Goal: Task Accomplishment & Management: Use online tool/utility

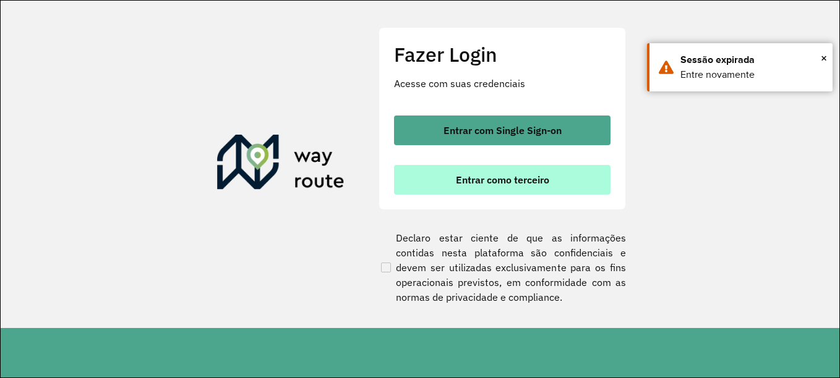
click at [427, 179] on button "Entrar como terceiro" at bounding box center [502, 180] width 216 height 30
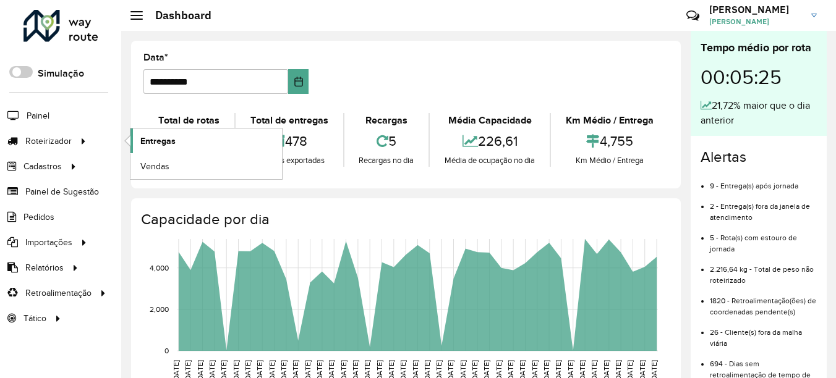
click at [153, 136] on span "Entregas" at bounding box center [157, 141] width 35 height 13
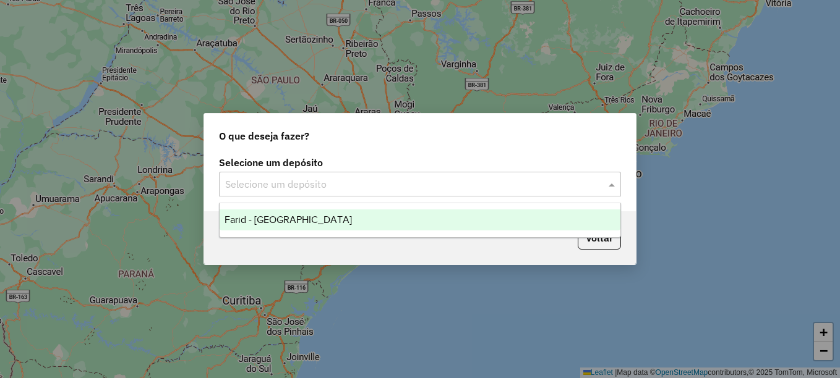
click at [372, 179] on input "text" at bounding box center [407, 184] width 365 height 15
click at [375, 226] on div "Farid - Ponte Nova" at bounding box center [420, 220] width 401 height 21
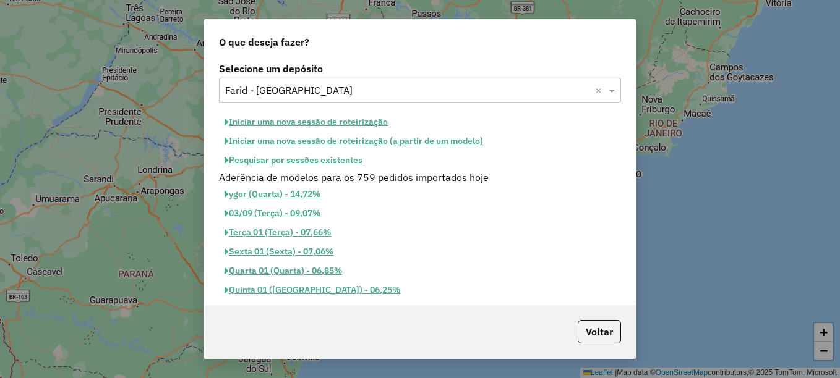
click at [340, 158] on button "Pesquisar por sessões existentes" at bounding box center [293, 160] width 149 height 19
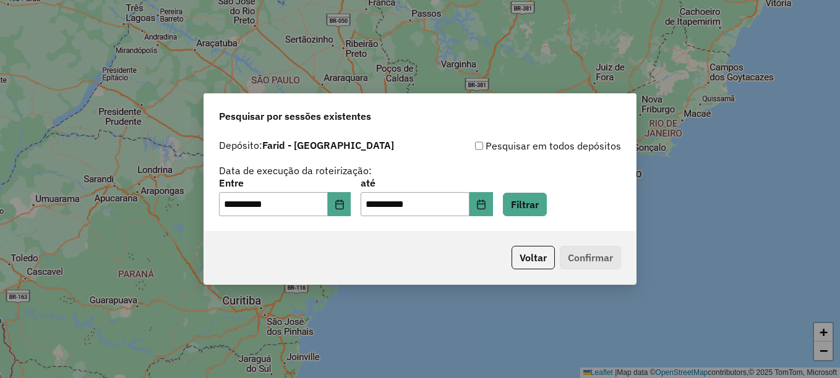
click at [516, 207] on div "**********" at bounding box center [420, 198] width 402 height 38
click at [527, 208] on button "Filtrar" at bounding box center [525, 204] width 44 height 23
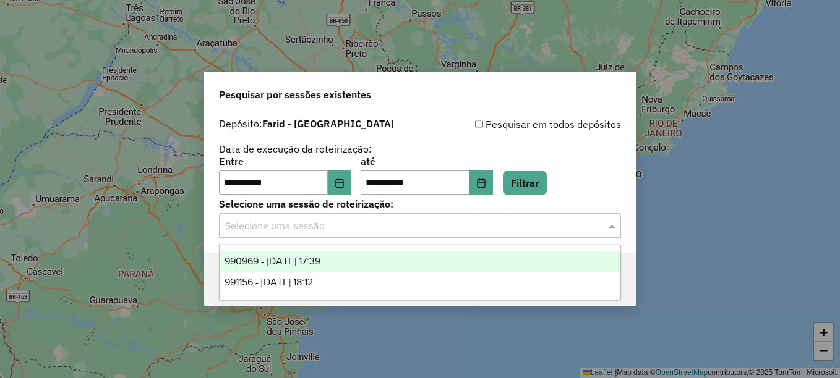
click at [373, 229] on input "text" at bounding box center [407, 226] width 365 height 15
click at [486, 178] on icon "Choose Date" at bounding box center [481, 183] width 10 height 10
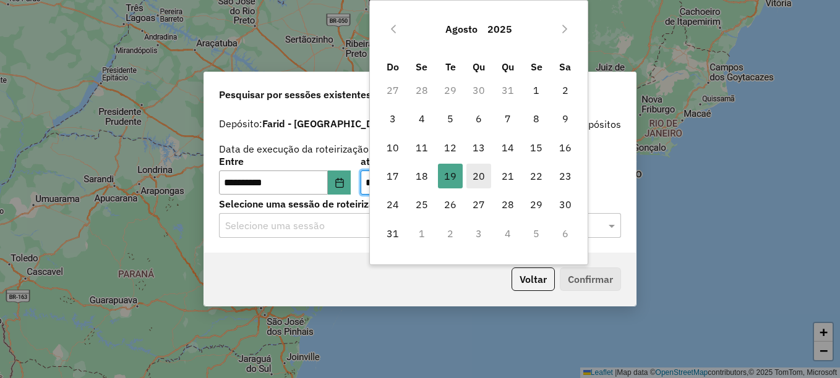
click at [474, 175] on span "20" at bounding box center [478, 176] width 25 height 25
type input "**********"
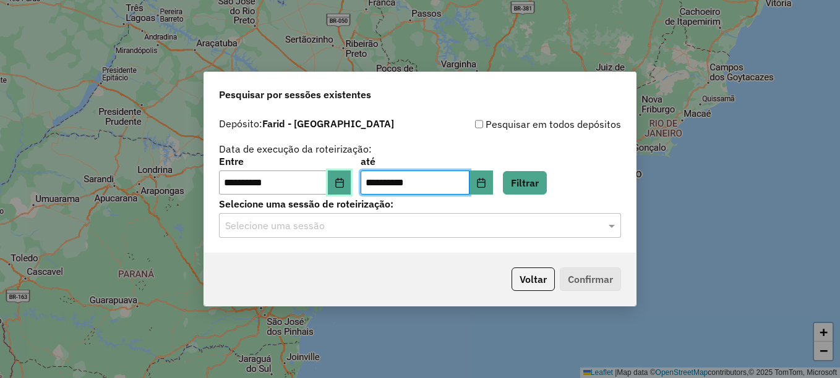
click at [344, 179] on icon "Choose Date" at bounding box center [340, 183] width 10 height 10
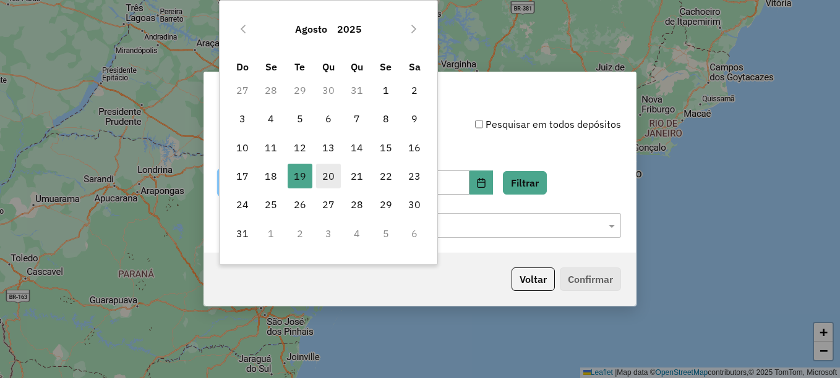
click at [329, 175] on span "20" at bounding box center [328, 176] width 25 height 25
type input "**********"
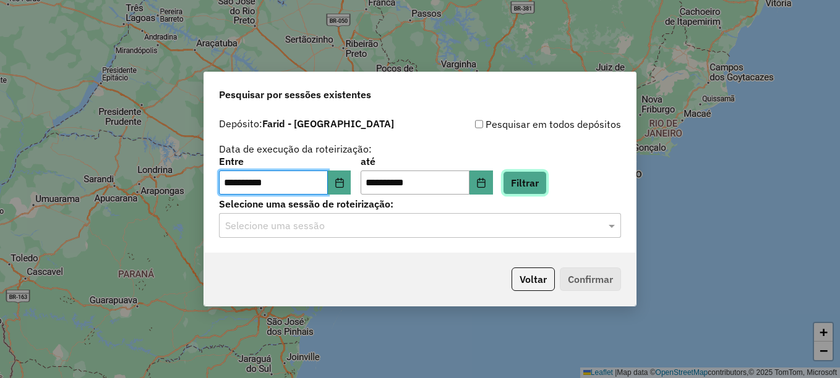
click at [545, 185] on button "Filtrar" at bounding box center [525, 182] width 44 height 23
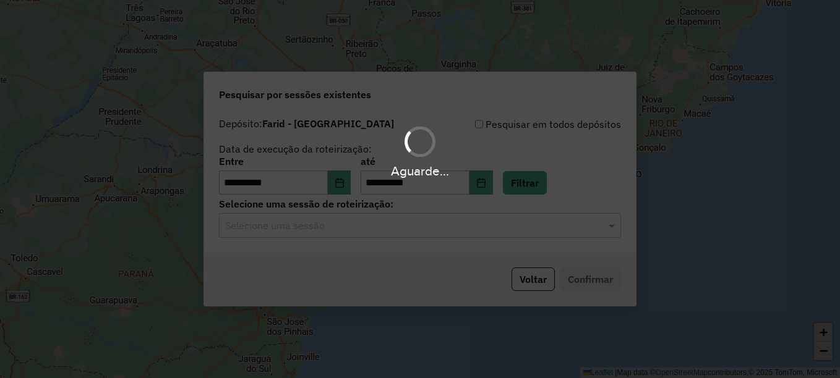
click at [438, 229] on div "Aguarde..." at bounding box center [420, 189] width 840 height 378
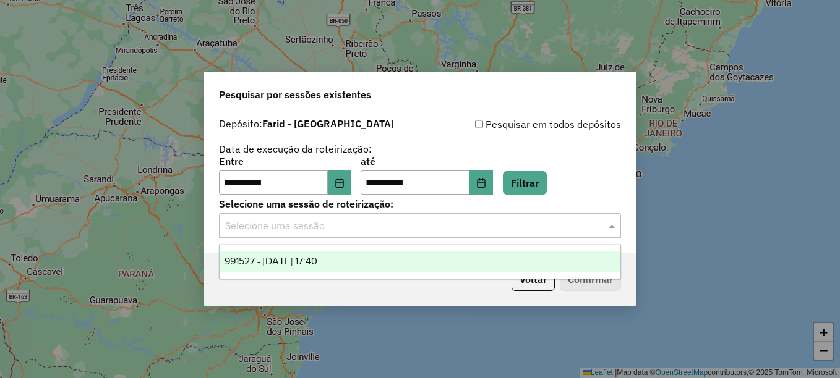
click at [438, 229] on input "text" at bounding box center [407, 226] width 365 height 15
click at [317, 256] on span "991527 - 20/08/2025 17:40" at bounding box center [270, 261] width 93 height 11
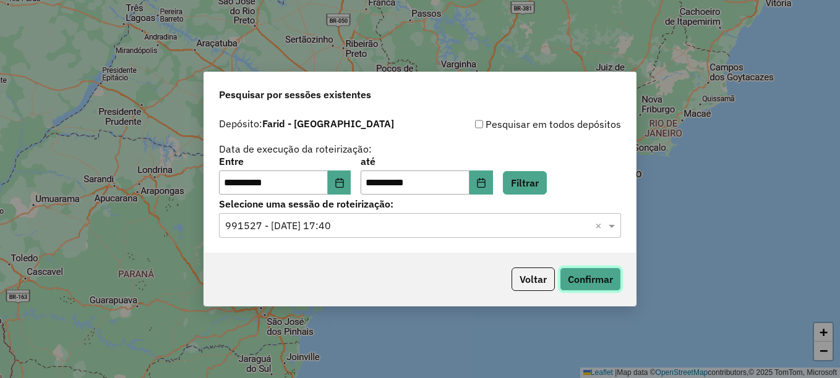
click at [584, 277] on button "Confirmar" at bounding box center [590, 279] width 61 height 23
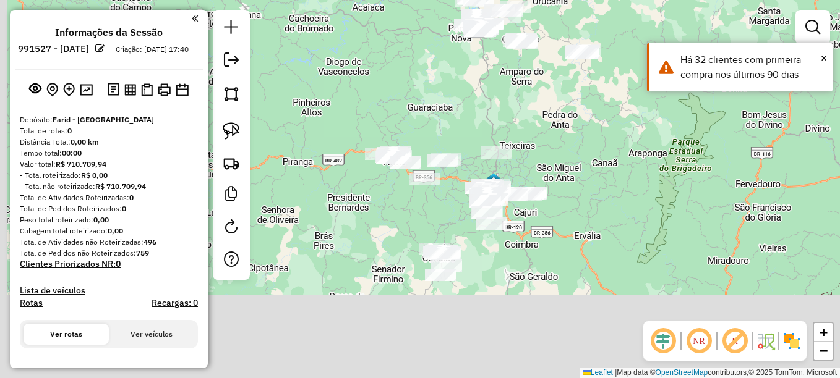
drag, startPoint x: 387, startPoint y: 281, endPoint x: 447, endPoint y: 120, distance: 171.6
click at [447, 120] on div "Janela de atendimento Grade de atendimento Capacidade Transportadoras Veículos …" at bounding box center [420, 189] width 840 height 378
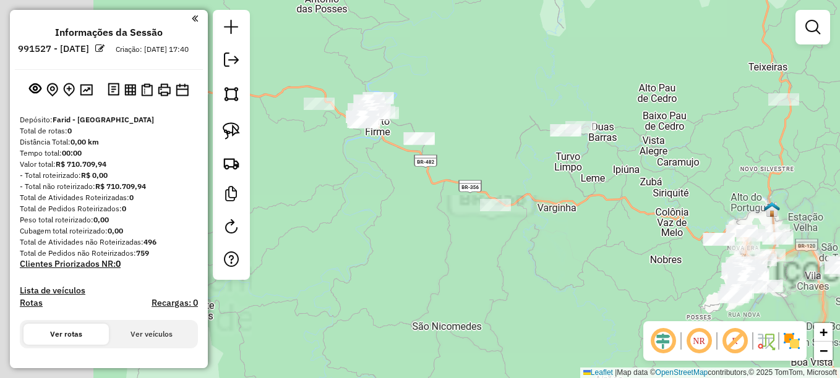
drag, startPoint x: 357, startPoint y: 201, endPoint x: 521, endPoint y: 250, distance: 171.8
click at [521, 250] on div "Janela de atendimento Grade de atendimento Capacidade Transportadoras Veículos …" at bounding box center [420, 189] width 840 height 378
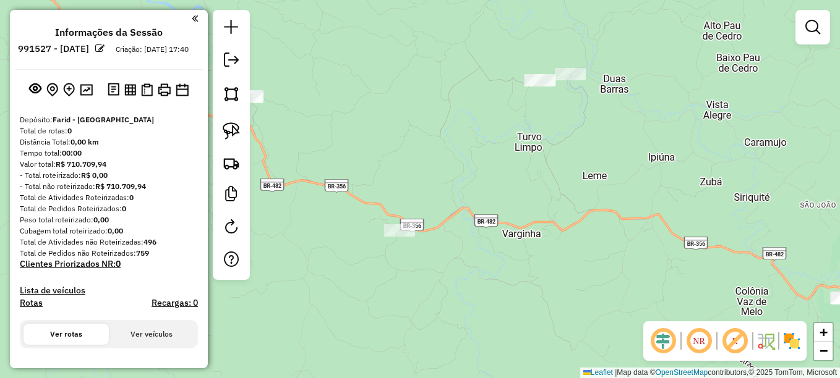
drag, startPoint x: 575, startPoint y: 126, endPoint x: 572, endPoint y: 184, distance: 58.8
click at [572, 184] on div "Janela de atendimento Grade de atendimento Capacidade Transportadoras Veículos …" at bounding box center [420, 189] width 840 height 378
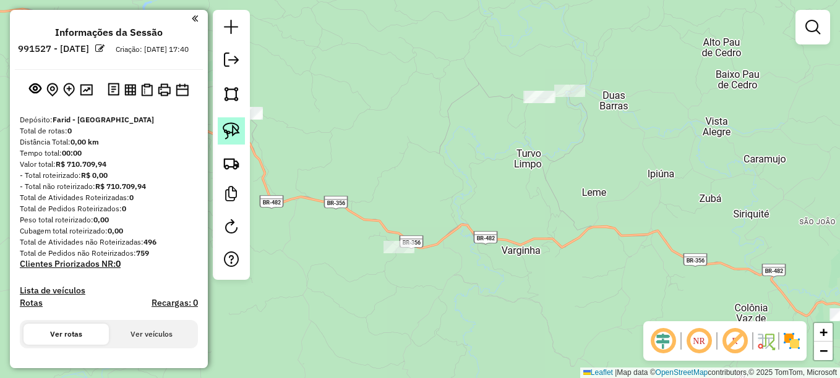
click at [234, 132] on img at bounding box center [231, 130] width 17 height 17
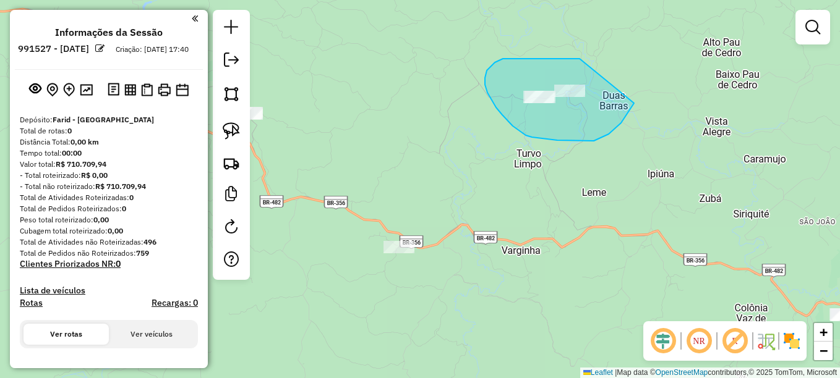
drag, startPoint x: 570, startPoint y: 59, endPoint x: 641, endPoint y: 65, distance: 70.8
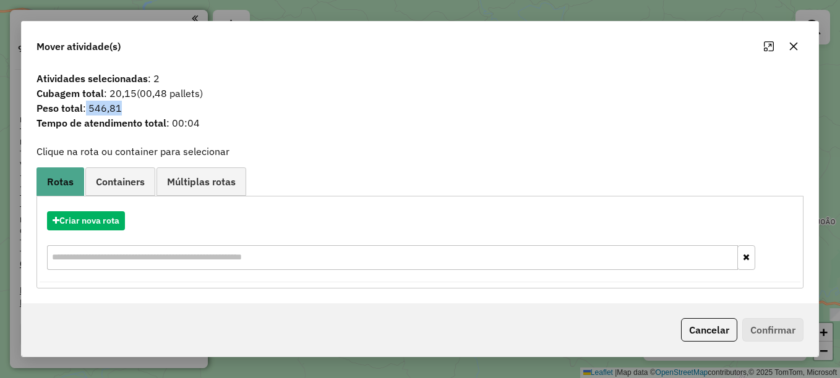
drag, startPoint x: 84, startPoint y: 110, endPoint x: 137, endPoint y: 105, distance: 53.4
click at [137, 105] on span "Peso total : 546,81" at bounding box center [420, 108] width 782 height 15
click at [793, 46] on icon "button" at bounding box center [794, 47] width 8 height 8
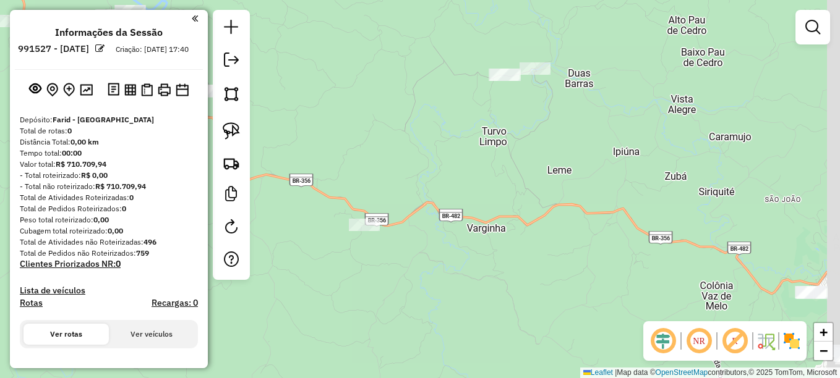
drag, startPoint x: 562, startPoint y: 151, endPoint x: 527, endPoint y: 129, distance: 41.2
click at [527, 129] on div "Janela de atendimento Grade de atendimento Capacidade Transportadoras Veículos …" at bounding box center [420, 189] width 840 height 378
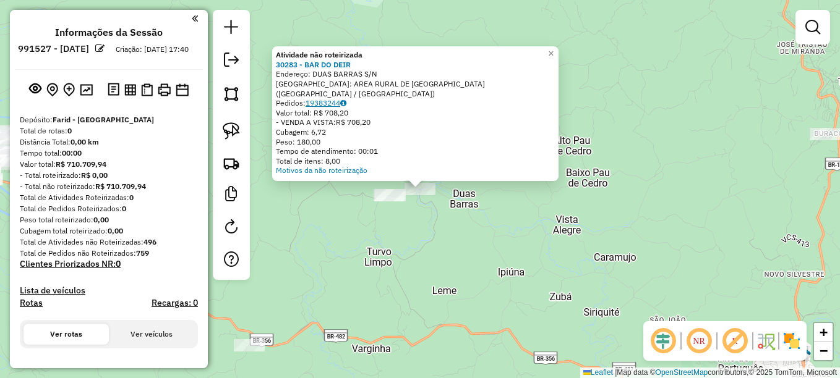
click at [337, 99] on link "19383244" at bounding box center [325, 102] width 41 height 9
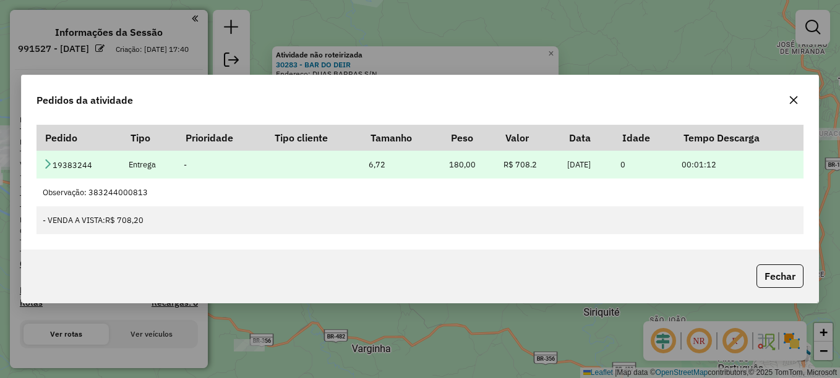
click at [49, 163] on icon at bounding box center [48, 164] width 10 height 10
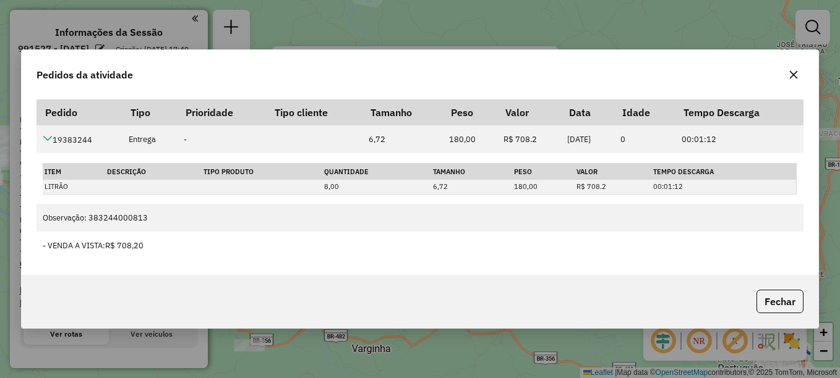
click at [798, 77] on icon "button" at bounding box center [793, 75] width 10 height 10
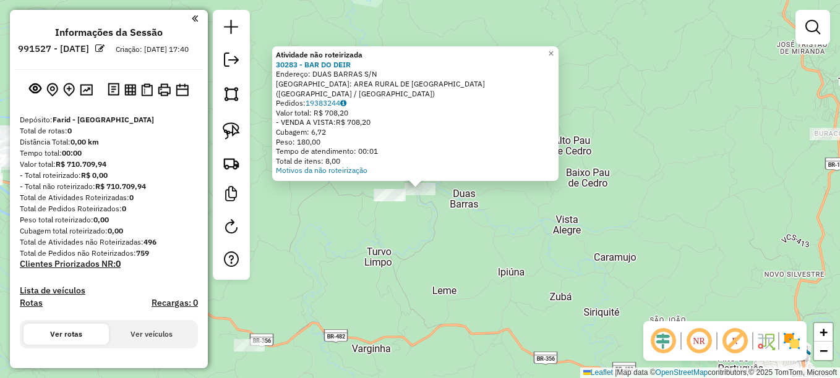
click at [439, 205] on div "Atividade não roteirizada 30283 - BAR DO DEIR Endereço: DUAS BARRAS S/N Bairro:…" at bounding box center [420, 189] width 840 height 378
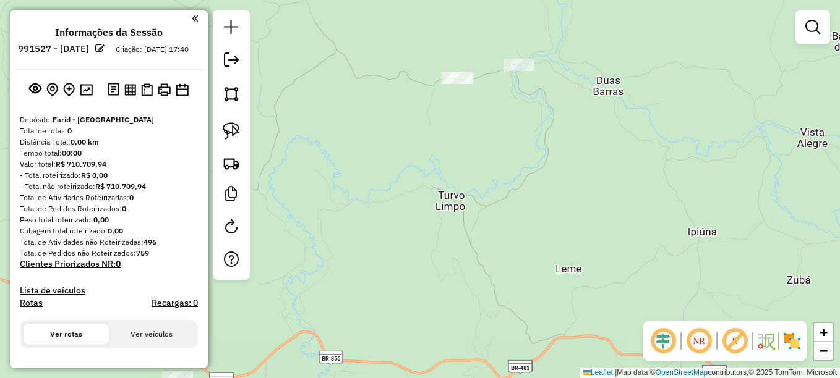
drag, startPoint x: 469, startPoint y: 221, endPoint x: 526, endPoint y: 154, distance: 87.3
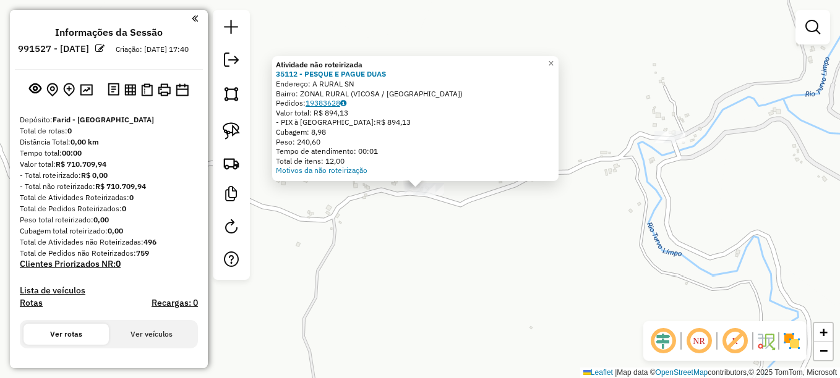
click at [333, 104] on link "19383628" at bounding box center [325, 102] width 41 height 9
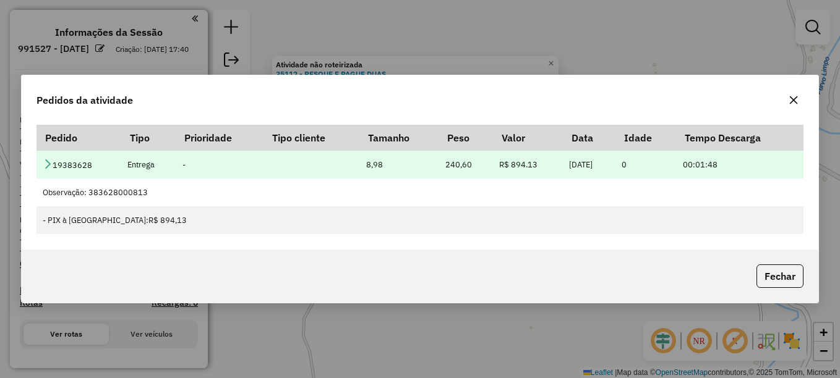
click at [49, 157] on td "19383628" at bounding box center [78, 165] width 85 height 28
click at [49, 163] on icon at bounding box center [48, 164] width 10 height 10
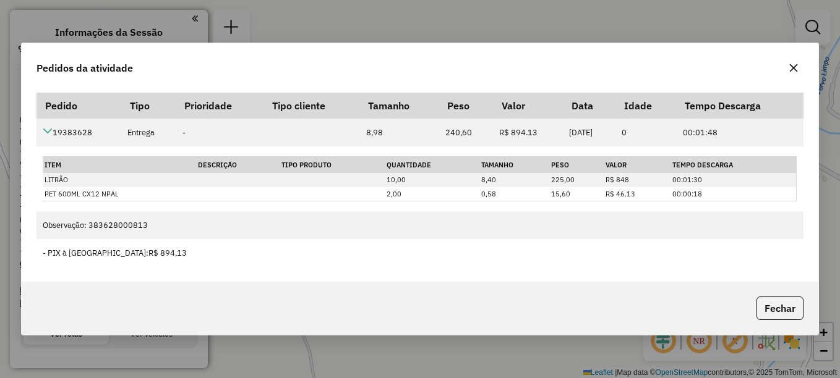
click at [791, 69] on icon "button" at bounding box center [793, 68] width 10 height 10
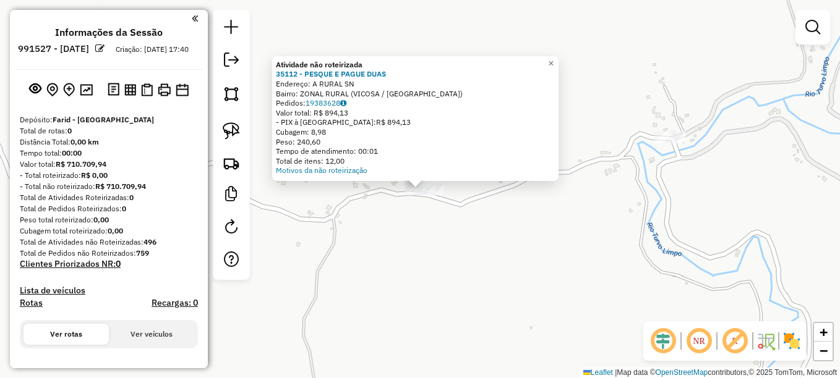
click at [421, 249] on div "Atividade não roteirizada 35112 - PESQUE E PAGUE DUAS Endereço: A RURAL SN Bair…" at bounding box center [420, 189] width 840 height 378
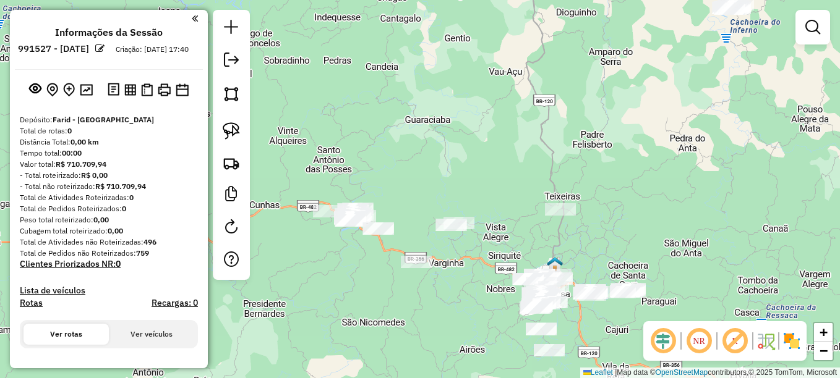
drag, startPoint x: 424, startPoint y: 297, endPoint x: 469, endPoint y: 250, distance: 66.0
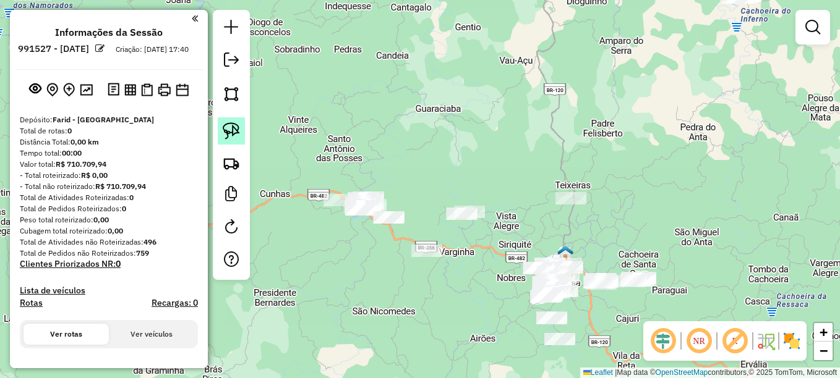
click at [234, 132] on img at bounding box center [231, 130] width 17 height 17
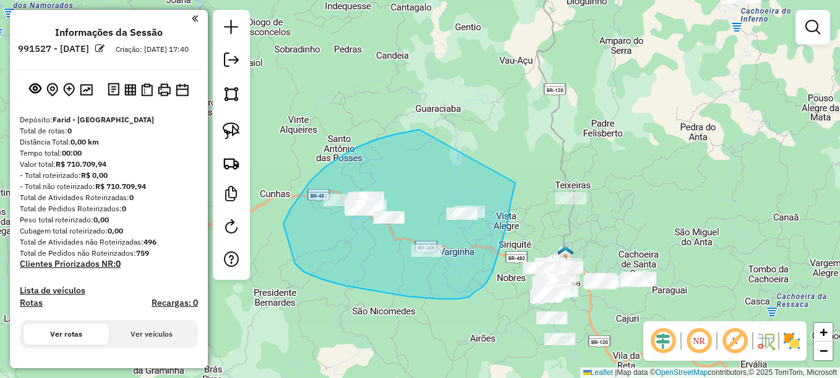
drag, startPoint x: 419, startPoint y: 130, endPoint x: 515, endPoint y: 183, distance: 109.6
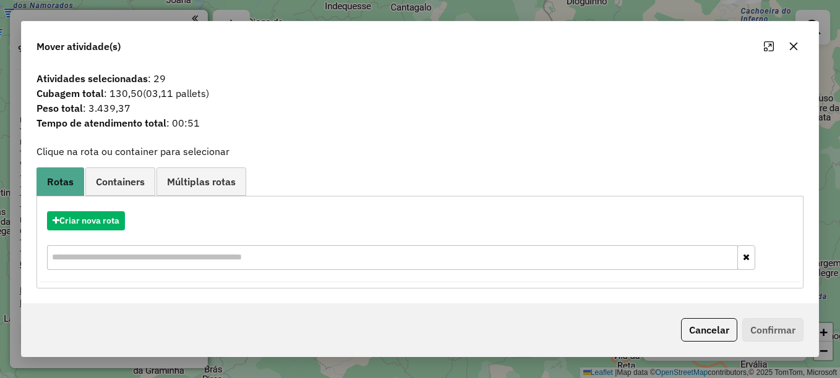
click at [789, 44] on icon "button" at bounding box center [793, 46] width 10 height 10
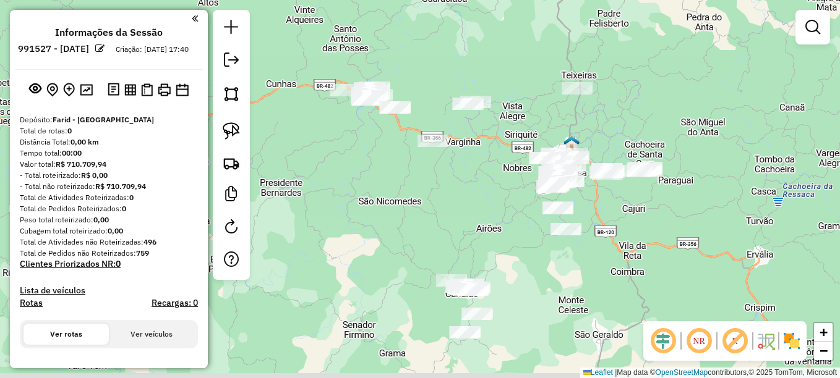
drag, startPoint x: 487, startPoint y: 266, endPoint x: 493, endPoint y: 153, distance: 113.3
click at [493, 153] on div "Janela de atendimento Grade de atendimento Capacidade Transportadoras Veículos …" at bounding box center [420, 189] width 840 height 378
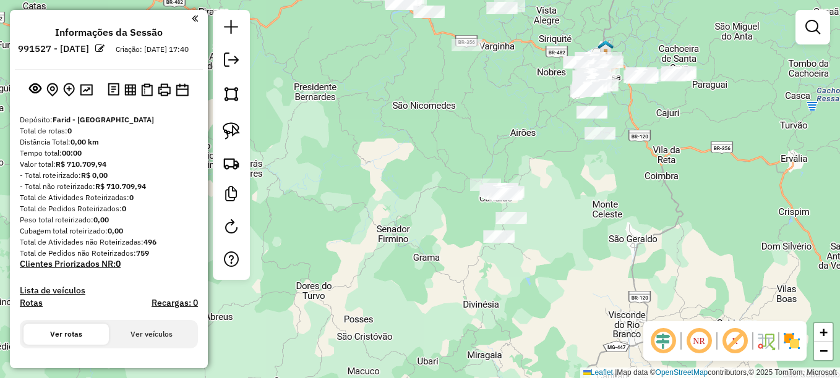
drag, startPoint x: 493, startPoint y: 181, endPoint x: 522, endPoint y: 99, distance: 87.2
click at [522, 99] on div "Janela de atendimento Grade de atendimento Capacidade Transportadoras Veículos …" at bounding box center [420, 189] width 840 height 378
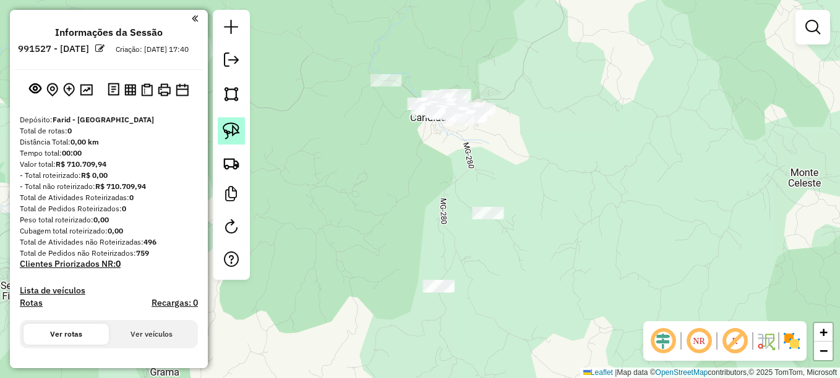
click at [237, 121] on link at bounding box center [231, 130] width 27 height 27
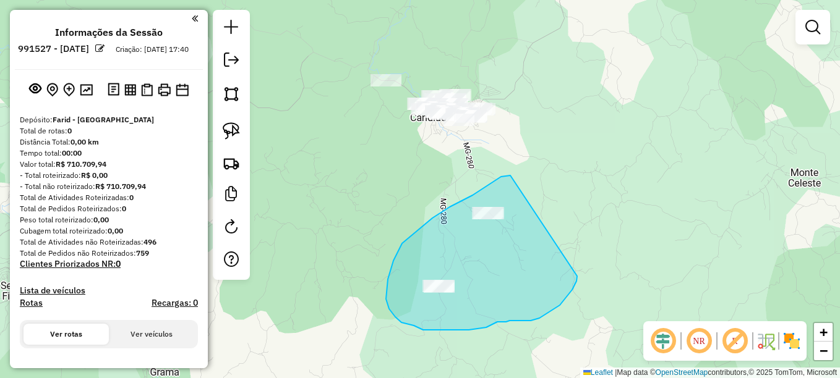
drag, startPoint x: 510, startPoint y: 176, endPoint x: 577, endPoint y: 276, distance: 120.4
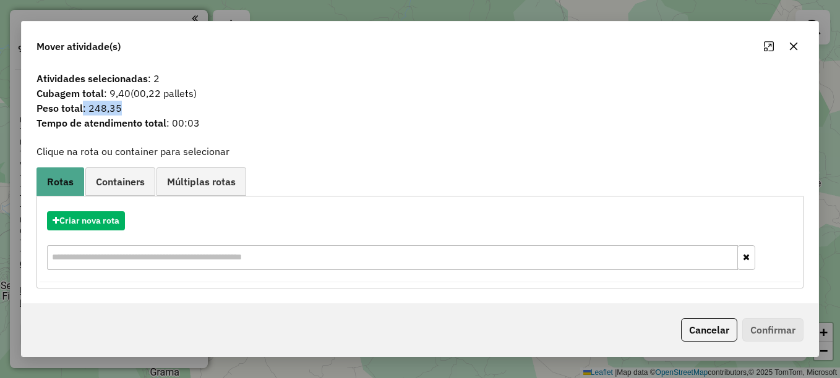
drag, startPoint x: 134, startPoint y: 104, endPoint x: 82, endPoint y: 110, distance: 52.3
click at [82, 110] on span "Peso total : 248,35" at bounding box center [420, 108] width 782 height 15
click at [798, 46] on icon "button" at bounding box center [793, 46] width 10 height 10
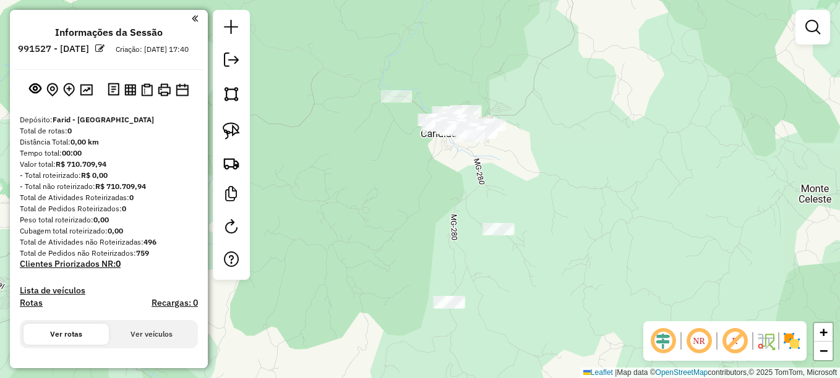
drag, startPoint x: 428, startPoint y: 218, endPoint x: 443, endPoint y: 236, distance: 24.1
click at [443, 236] on div "Janela de atendimento Grade de atendimento Capacidade Transportadoras Veículos …" at bounding box center [420, 189] width 840 height 378
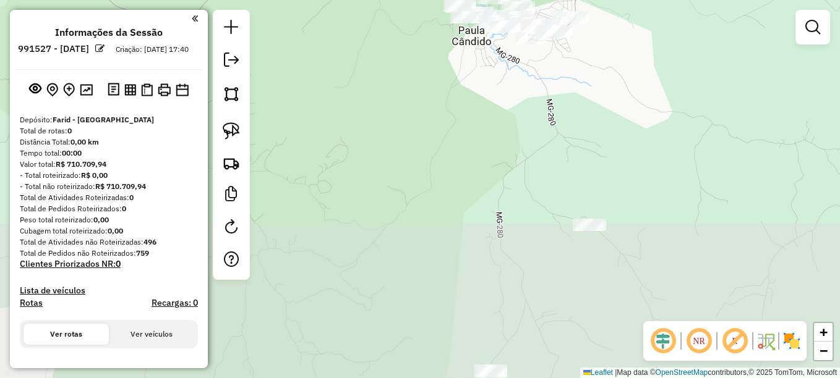
drag, startPoint x: 526, startPoint y: 281, endPoint x: 463, endPoint y: 94, distance: 197.7
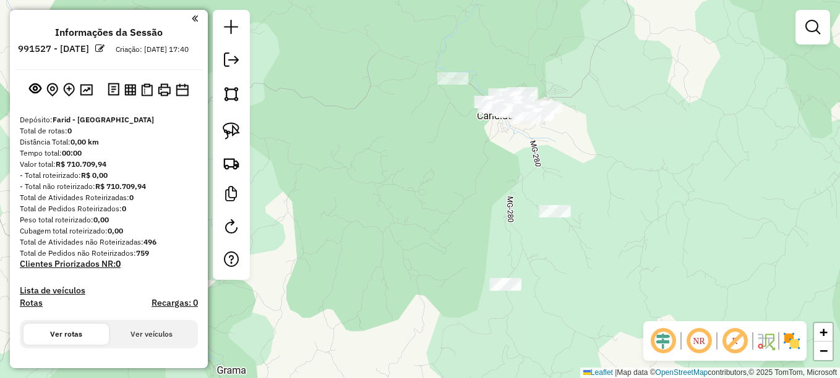
drag, startPoint x: 239, startPoint y: 124, endPoint x: 245, endPoint y: 126, distance: 7.0
click at [239, 124] on img at bounding box center [231, 130] width 17 height 17
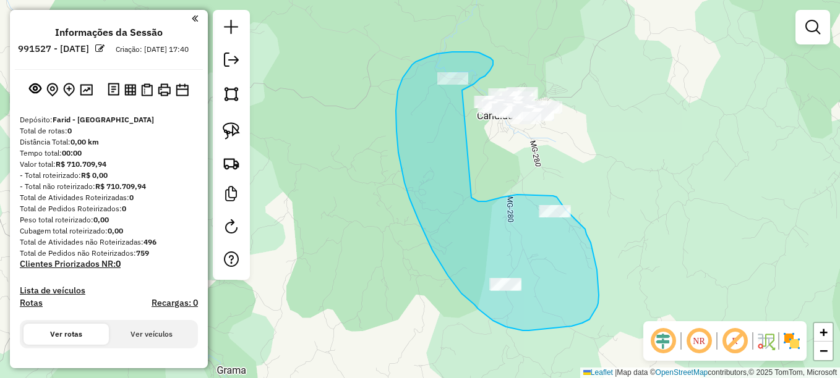
drag, startPoint x: 474, startPoint y: 84, endPoint x: 471, endPoint y: 198, distance: 113.8
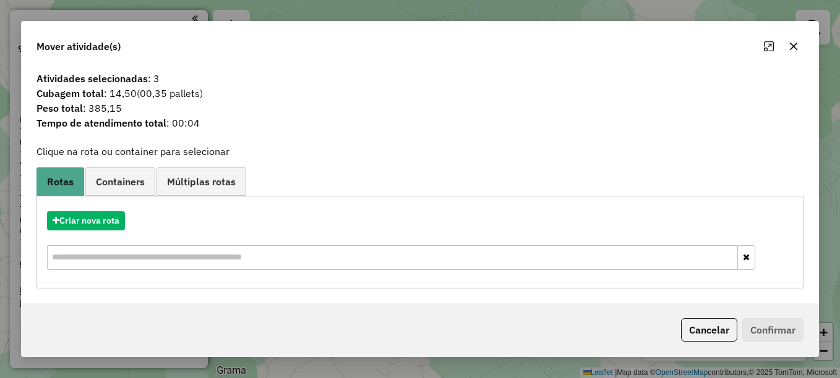
click at [798, 47] on icon "button" at bounding box center [793, 46] width 10 height 10
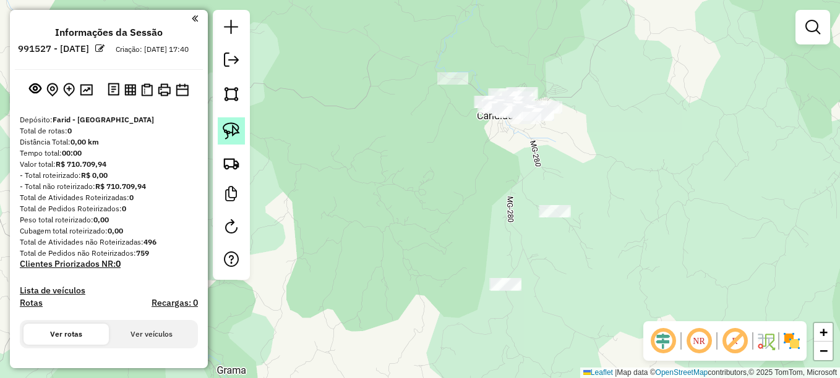
click at [236, 124] on img at bounding box center [231, 130] width 17 height 17
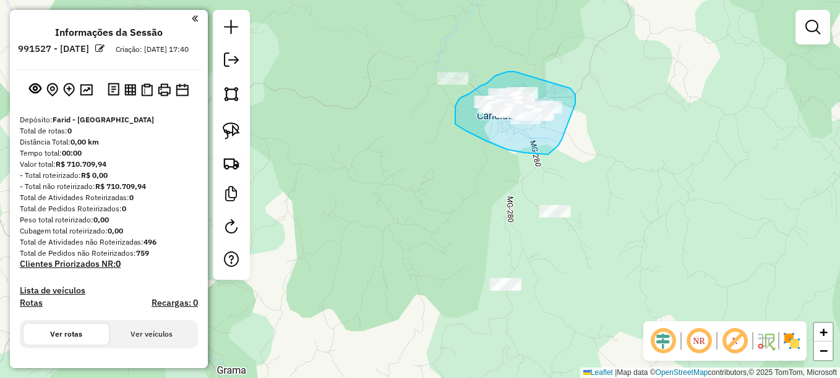
drag, startPoint x: 514, startPoint y: 72, endPoint x: 570, endPoint y: 88, distance: 58.1
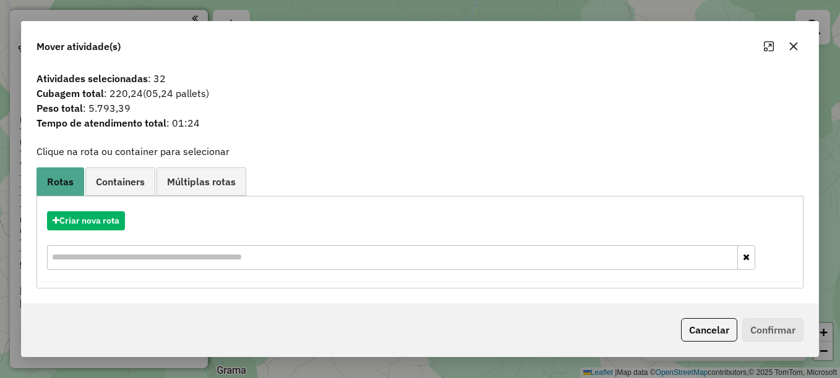
click at [796, 40] on button "button" at bounding box center [793, 46] width 20 height 20
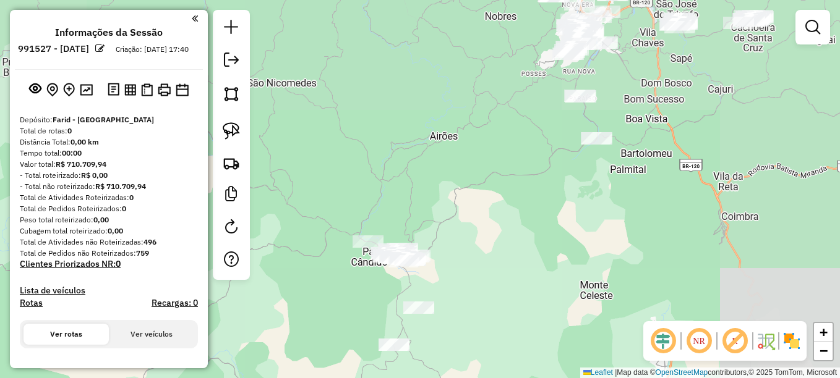
drag, startPoint x: 663, startPoint y: 122, endPoint x: 499, endPoint y: 255, distance: 211.5
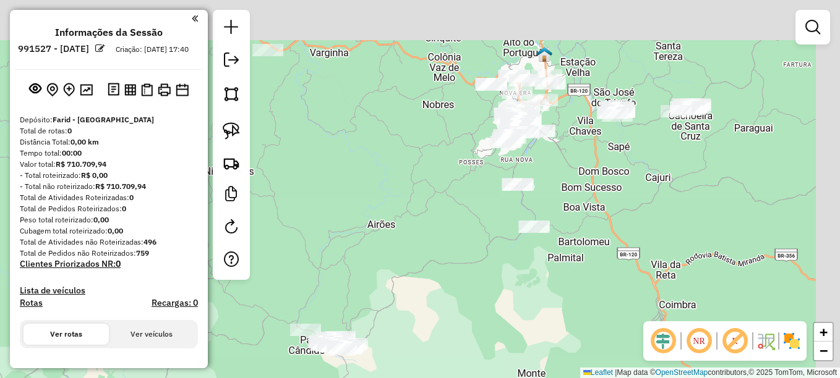
drag, startPoint x: 478, startPoint y: 163, endPoint x: 405, endPoint y: 262, distance: 123.4
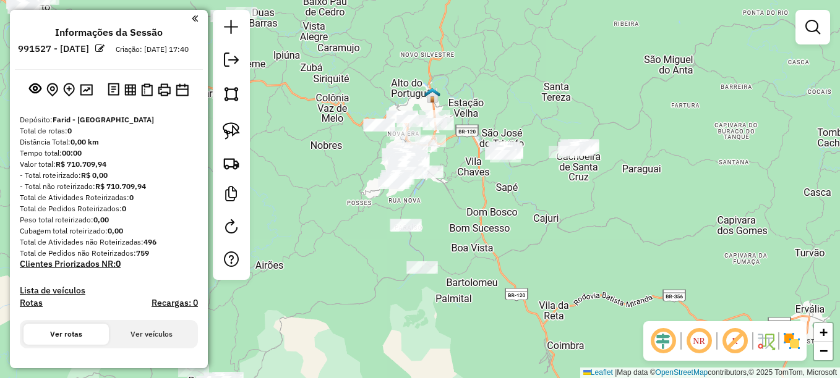
drag, startPoint x: 646, startPoint y: 170, endPoint x: 545, endPoint y: 200, distance: 105.7
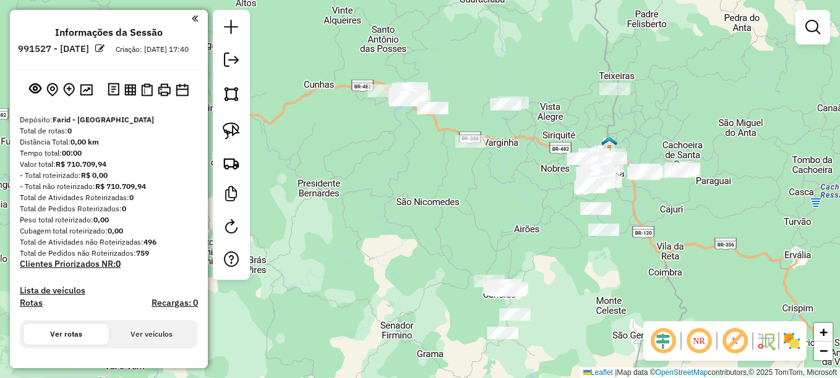
drag, startPoint x: 367, startPoint y: 184, endPoint x: 501, endPoint y: 185, distance: 133.6
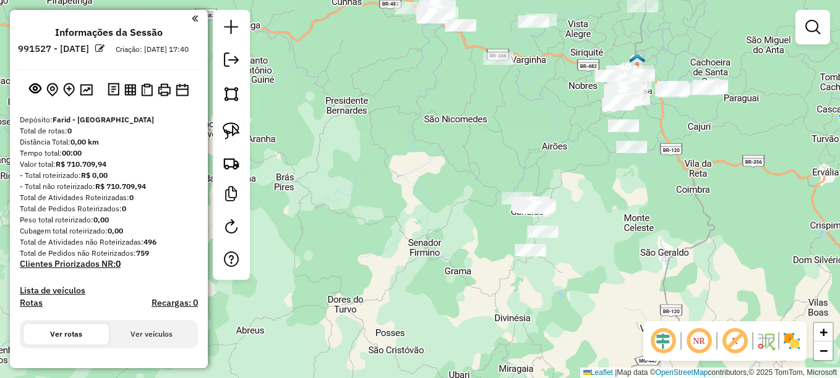
drag, startPoint x: 486, startPoint y: 226, endPoint x: 514, endPoint y: 143, distance: 87.6
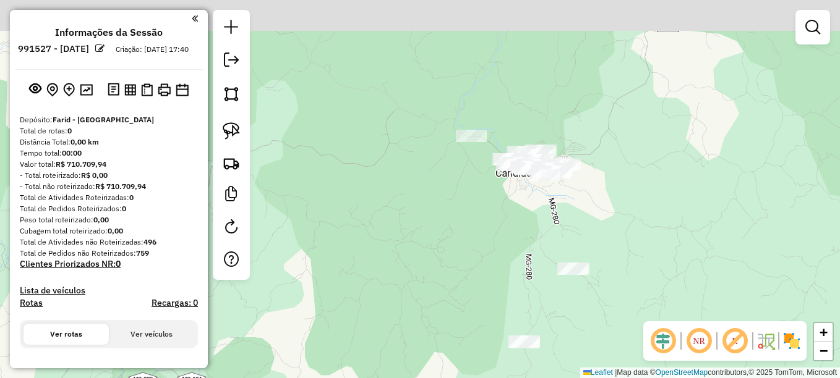
drag, startPoint x: 545, startPoint y: 45, endPoint x: 521, endPoint y: 116, distance: 75.1
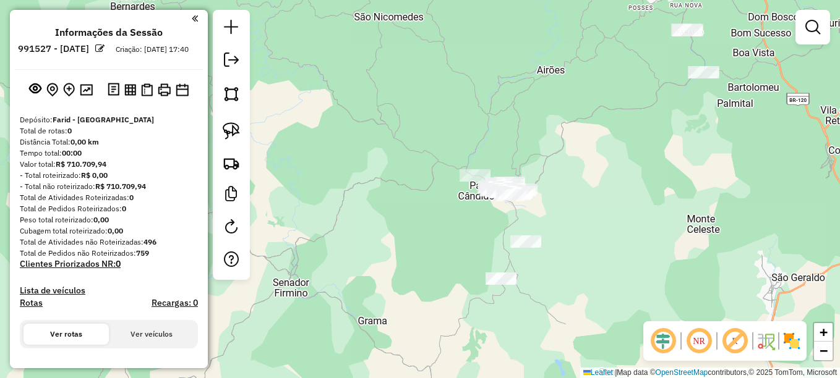
drag, startPoint x: 381, startPoint y: 162, endPoint x: 385, endPoint y: 251, distance: 89.1
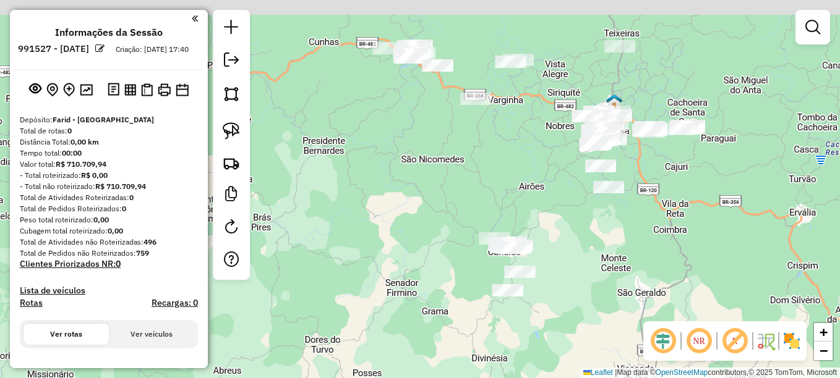
drag, startPoint x: 574, startPoint y: 164, endPoint x: 568, endPoint y: 218, distance: 54.1
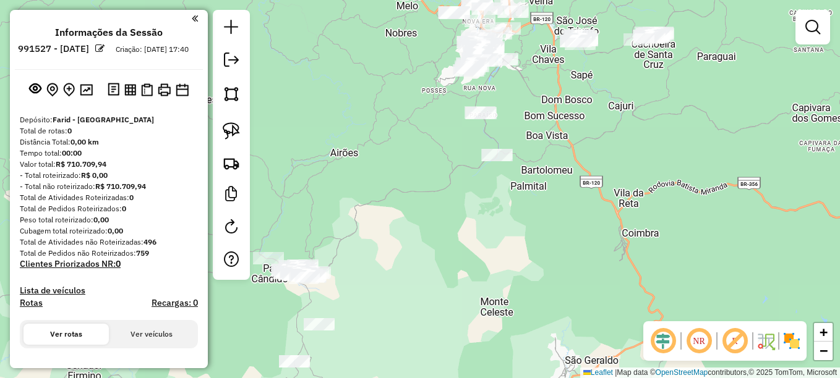
click at [794, 344] on img at bounding box center [792, 341] width 20 height 20
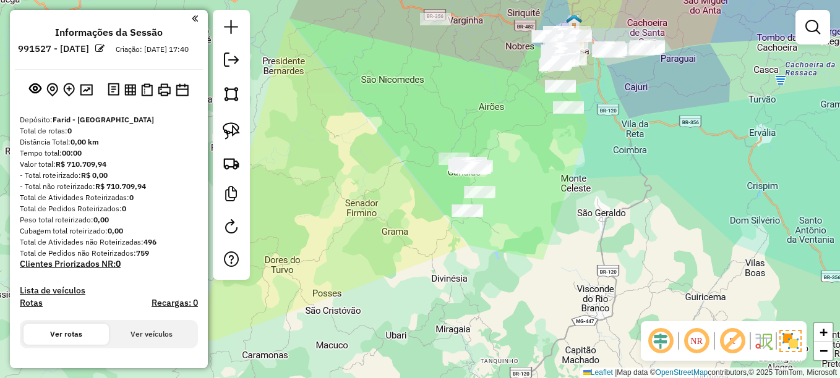
drag, startPoint x: 474, startPoint y: 232, endPoint x: 559, endPoint y: 157, distance: 113.4
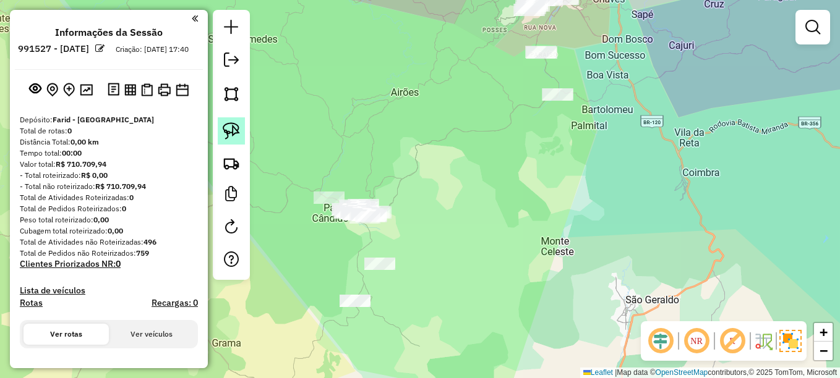
click at [227, 122] on img at bounding box center [231, 130] width 17 height 17
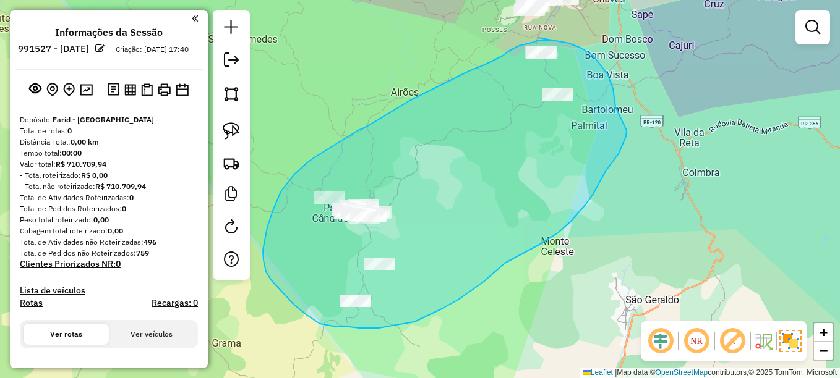
drag, startPoint x: 551, startPoint y: 40, endPoint x: 538, endPoint y: 38, distance: 13.2
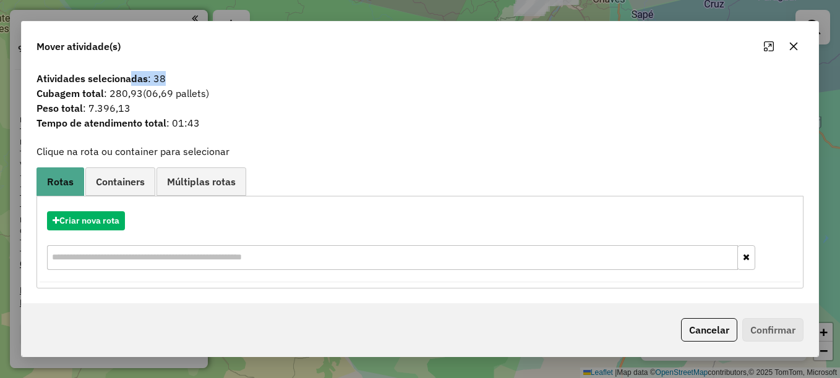
drag, startPoint x: 164, startPoint y: 78, endPoint x: 132, endPoint y: 76, distance: 32.8
click at [132, 76] on span "Atividades selecionadas : 38" at bounding box center [420, 78] width 782 height 15
click at [789, 42] on icon "button" at bounding box center [793, 46] width 10 height 10
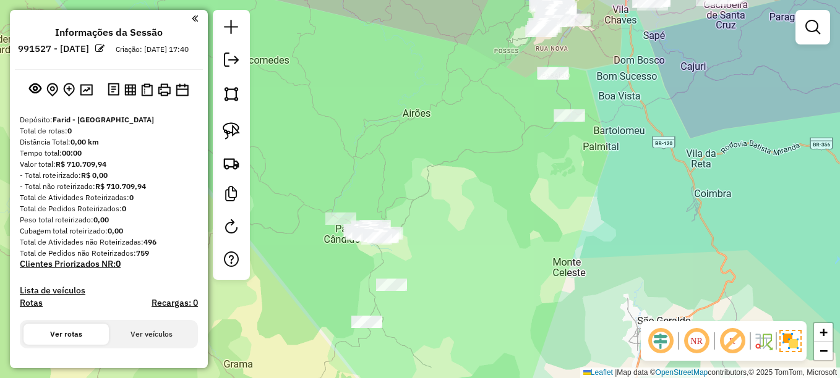
drag, startPoint x: 522, startPoint y: 139, endPoint x: 534, endPoint y: 160, distance: 24.1
click at [534, 160] on div "Janela de atendimento Grade de atendimento Capacidade Transportadoras Veículos …" at bounding box center [420, 189] width 840 height 378
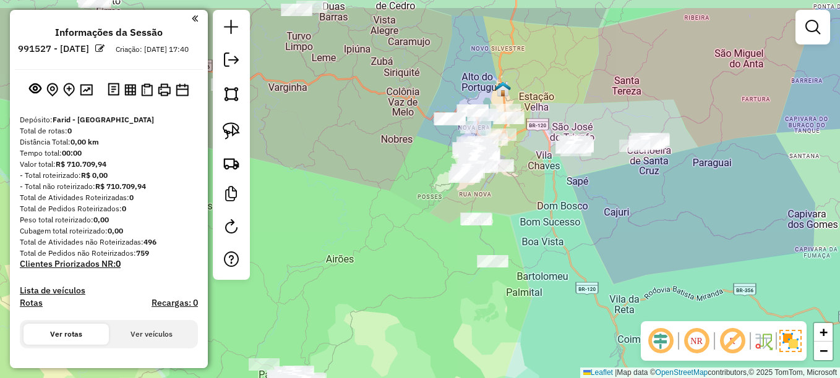
drag, startPoint x: 602, startPoint y: 181, endPoint x: 572, endPoint y: 227, distance: 54.5
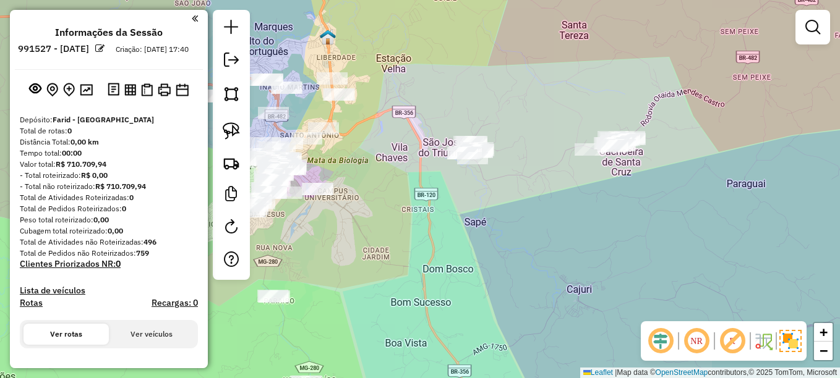
drag, startPoint x: 609, startPoint y: 193, endPoint x: 527, endPoint y: 202, distance: 82.1
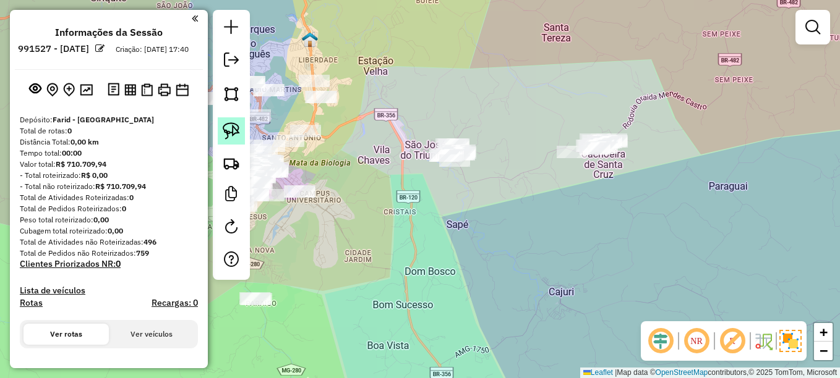
click at [230, 130] on img at bounding box center [231, 130] width 17 height 17
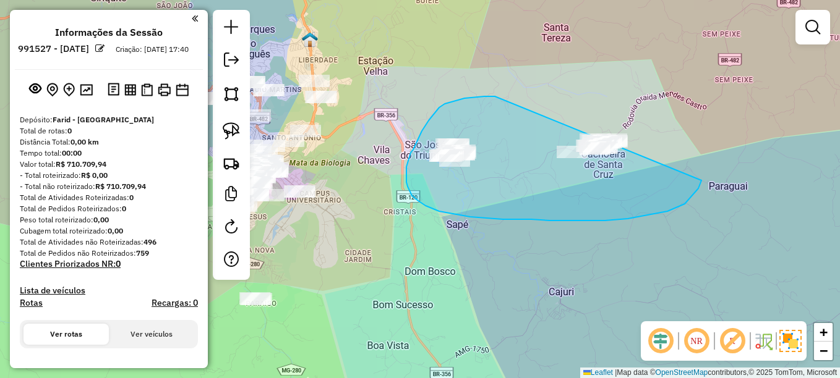
drag, startPoint x: 495, startPoint y: 96, endPoint x: 659, endPoint y: 88, distance: 164.1
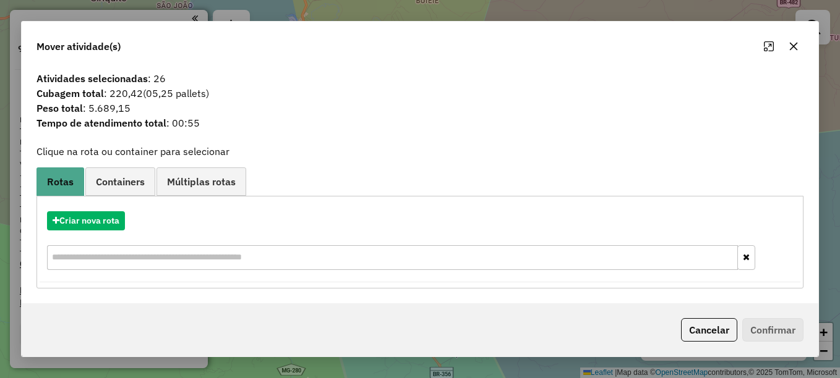
click at [794, 46] on icon "button" at bounding box center [794, 47] width 8 height 8
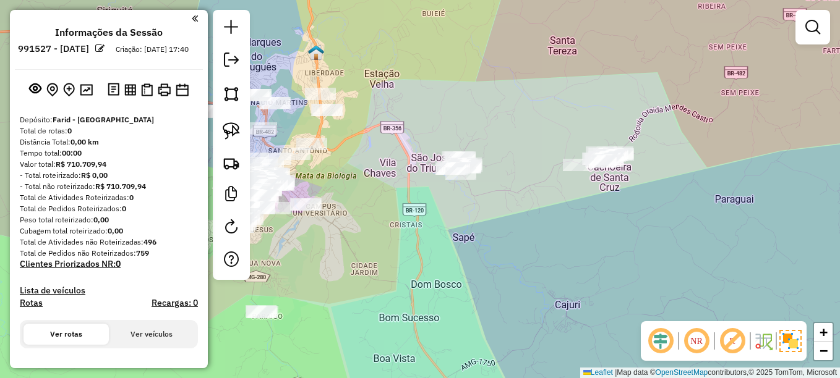
drag, startPoint x: 477, startPoint y: 201, endPoint x: 484, endPoint y: 216, distance: 16.6
click at [484, 216] on div "Janela de atendimento Grade de atendimento Capacidade Transportadoras Veículos …" at bounding box center [420, 189] width 840 height 378
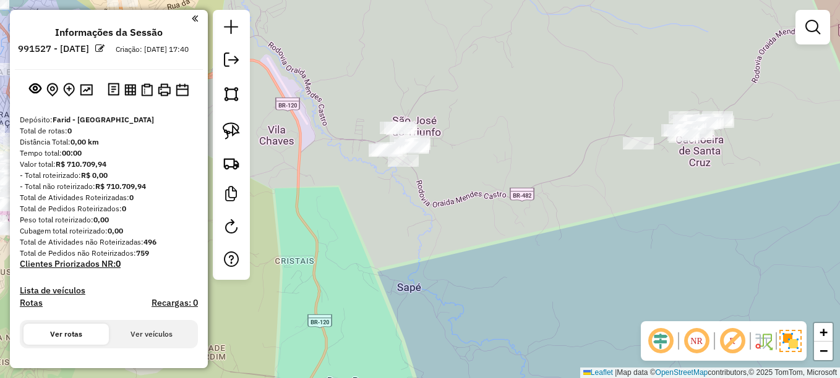
drag, startPoint x: 524, startPoint y: 155, endPoint x: 474, endPoint y: 145, distance: 50.6
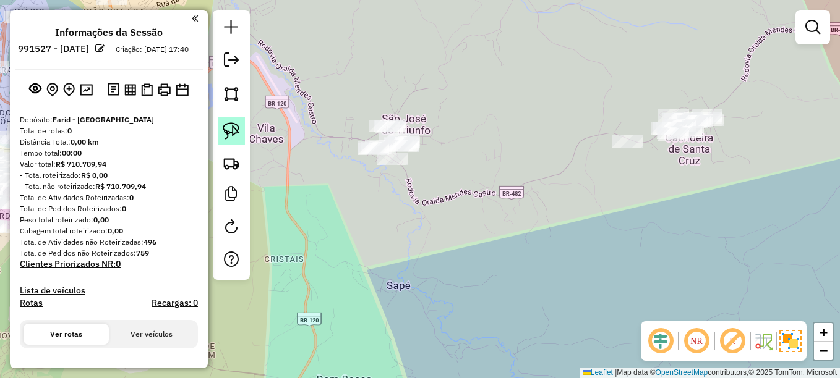
click at [236, 130] on img at bounding box center [231, 130] width 17 height 17
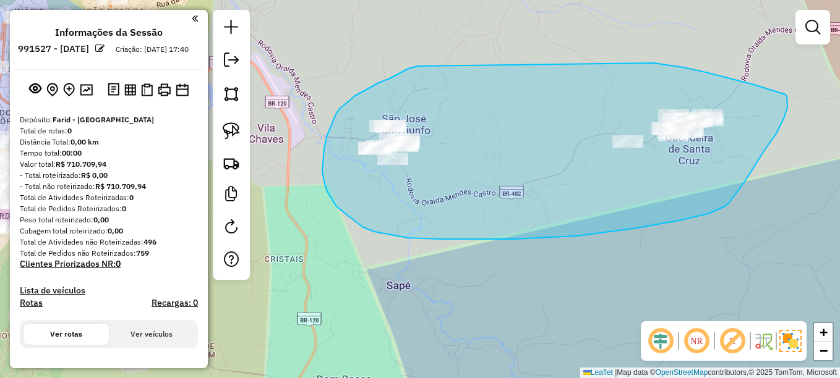
drag, startPoint x: 417, startPoint y: 66, endPoint x: 654, endPoint y: 63, distance: 236.2
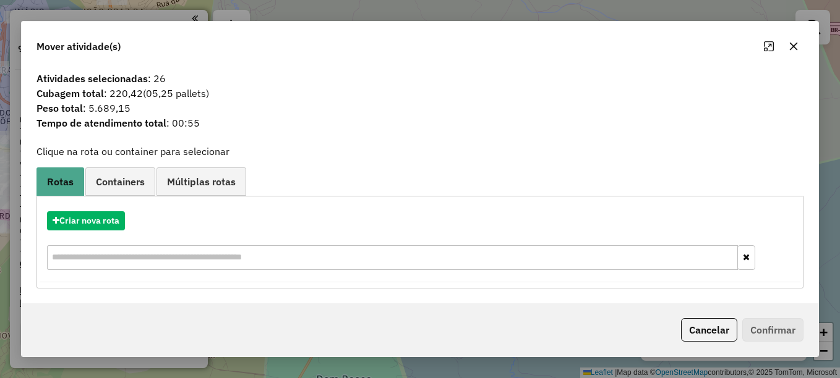
click at [793, 53] on button "button" at bounding box center [793, 46] width 20 height 20
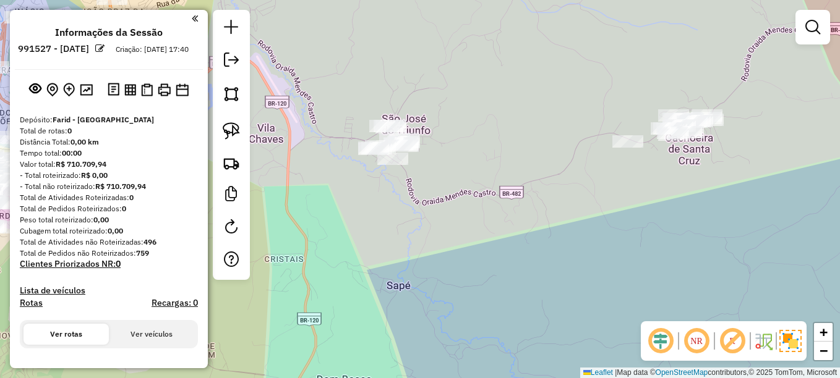
click at [438, 200] on div "Janela de atendimento Grade de atendimento Capacidade Transportadoras Veículos …" at bounding box center [420, 189] width 840 height 378
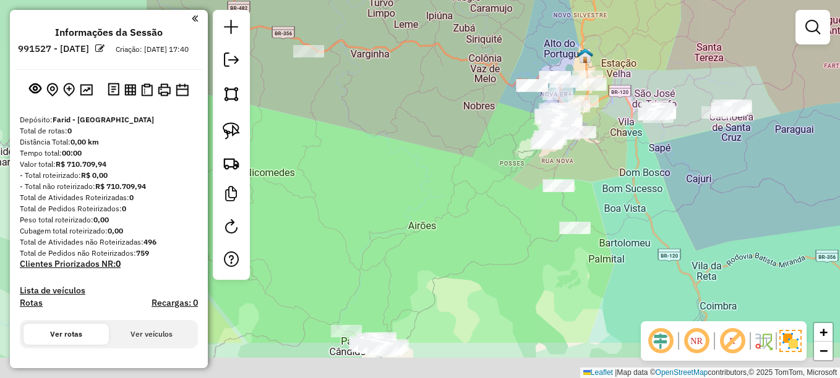
drag, startPoint x: 404, startPoint y: 231, endPoint x: 635, endPoint y: 157, distance: 242.7
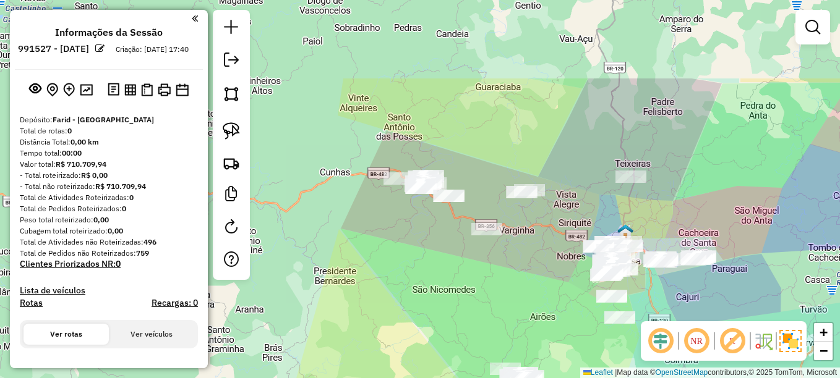
drag, startPoint x: 464, startPoint y: 126, endPoint x: 548, endPoint y: 242, distance: 143.1
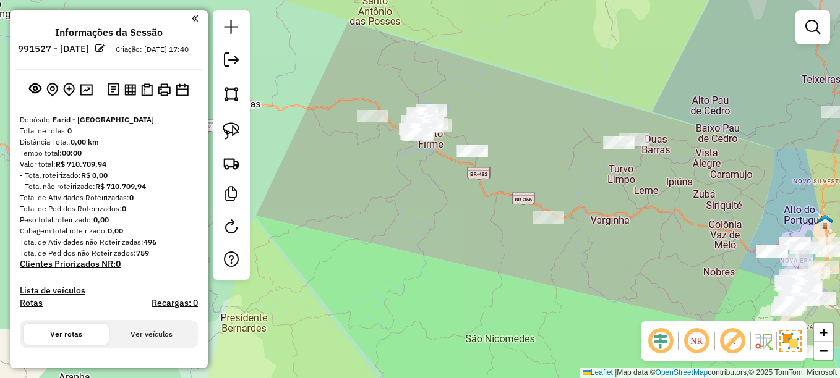
drag, startPoint x: 539, startPoint y: 230, endPoint x: 632, endPoint y: 226, distance: 92.8
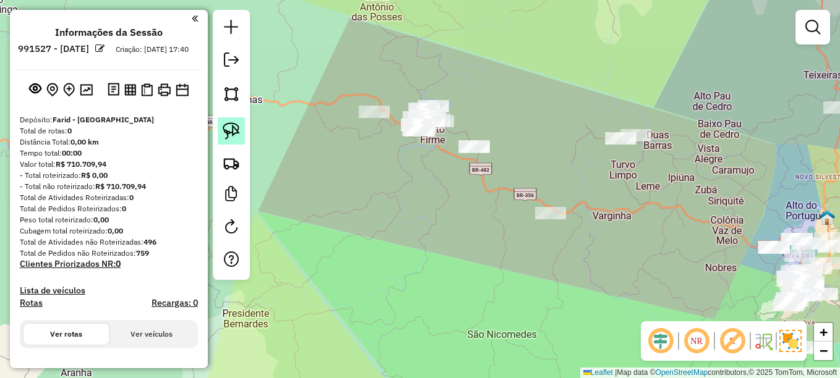
click at [243, 130] on link at bounding box center [231, 130] width 27 height 27
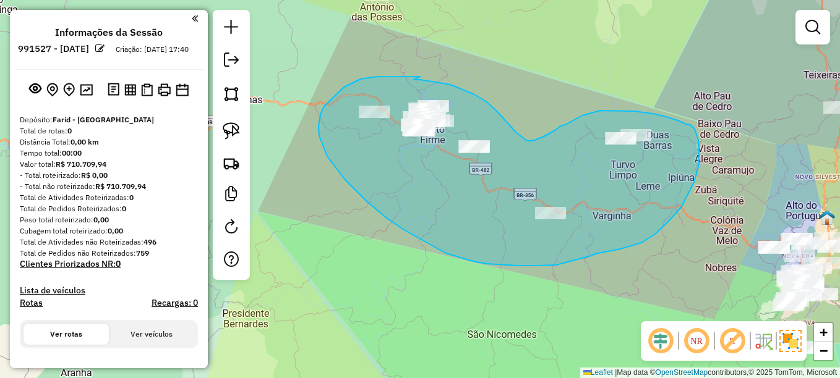
drag, startPoint x: 420, startPoint y: 77, endPoint x: 394, endPoint y: 82, distance: 25.8
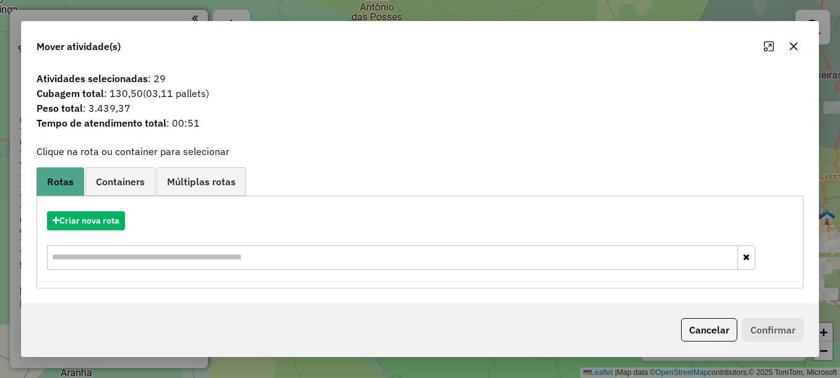
click at [791, 45] on icon "button" at bounding box center [793, 46] width 10 height 10
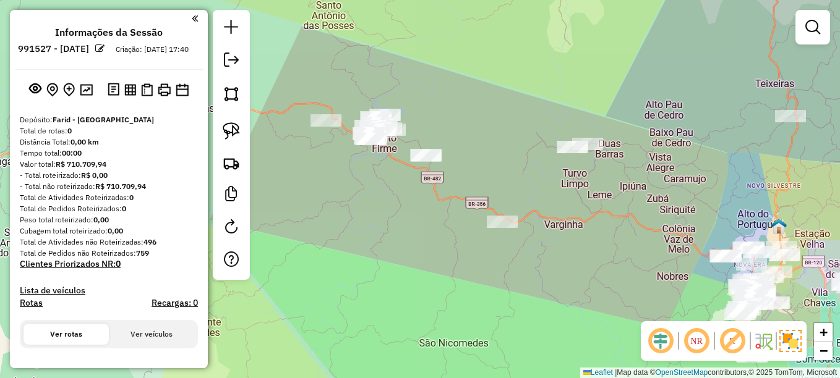
drag, startPoint x: 572, startPoint y: 143, endPoint x: 524, endPoint y: 151, distance: 49.0
click at [524, 151] on div "Janela de atendimento Grade de atendimento Capacidade Transportadoras Veículos …" at bounding box center [420, 189] width 840 height 378
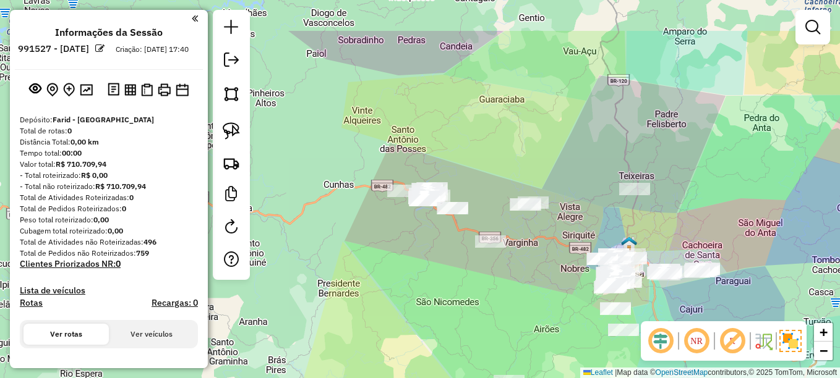
drag, startPoint x: 583, startPoint y: 83, endPoint x: 511, endPoint y: 250, distance: 181.7
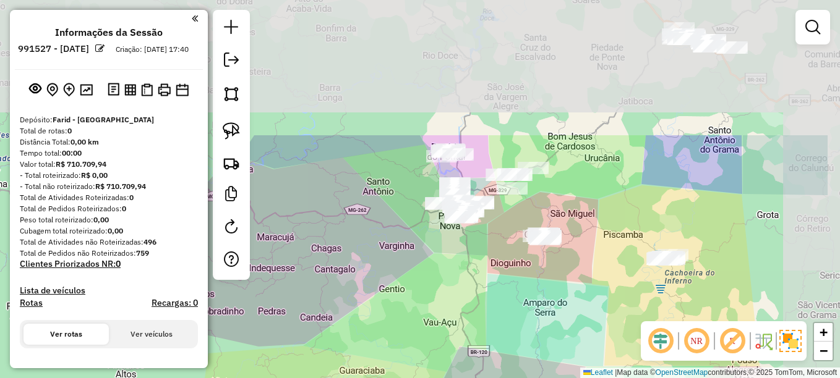
drag, startPoint x: 529, startPoint y: 173, endPoint x: 463, endPoint y: 277, distance: 123.7
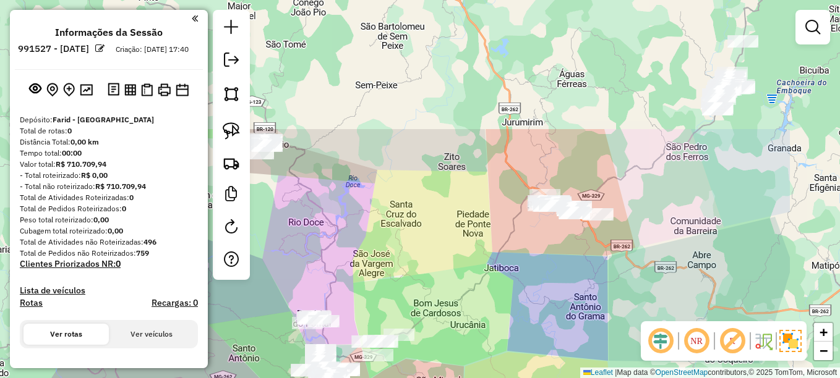
drag, startPoint x: 612, startPoint y: 221, endPoint x: 569, endPoint y: 270, distance: 64.0
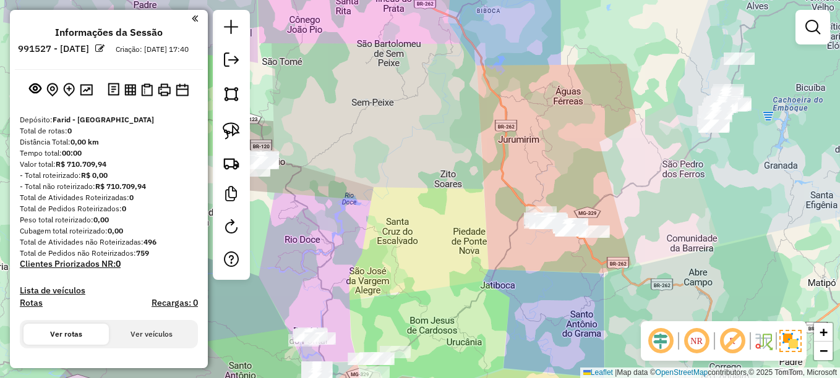
drag, startPoint x: 701, startPoint y: 150, endPoint x: 681, endPoint y: 203, distance: 55.9
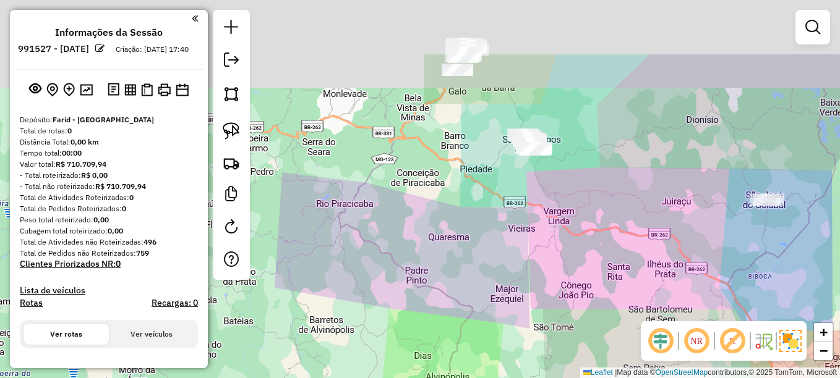
drag, startPoint x: 575, startPoint y: 139, endPoint x: 571, endPoint y: 233, distance: 94.1
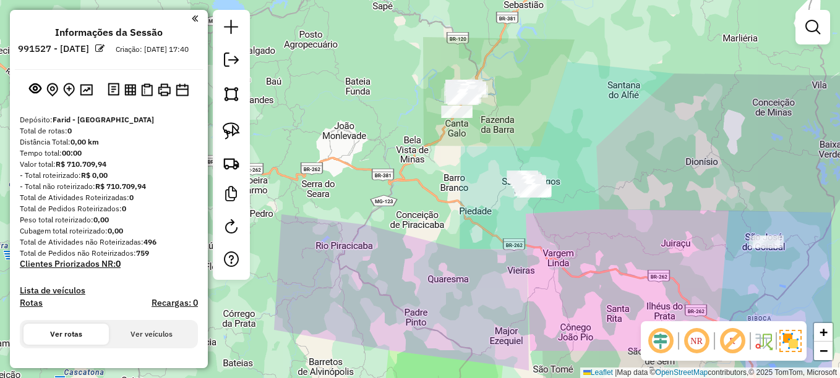
drag, startPoint x: 458, startPoint y: 168, endPoint x: 458, endPoint y: 210, distance: 41.4
drag, startPoint x: 226, startPoint y: 137, endPoint x: 243, endPoint y: 132, distance: 18.2
click at [226, 137] on img at bounding box center [231, 130] width 17 height 17
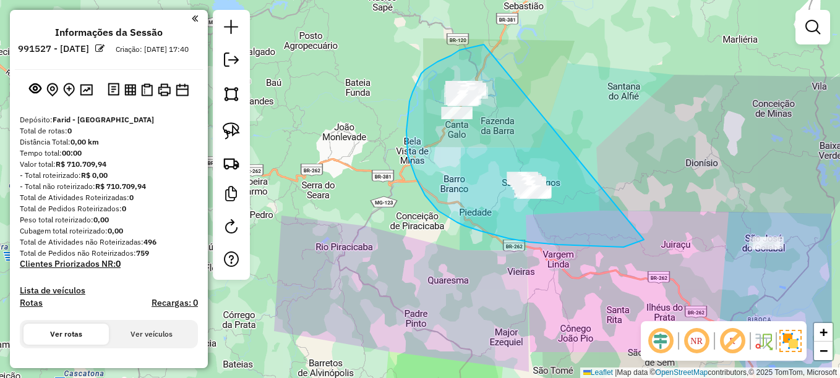
drag, startPoint x: 463, startPoint y: 49, endPoint x: 620, endPoint y: 156, distance: 189.2
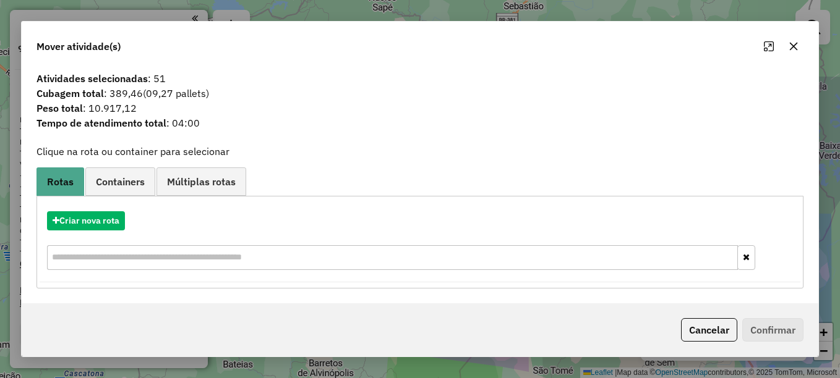
click at [797, 44] on icon "button" at bounding box center [793, 46] width 10 height 10
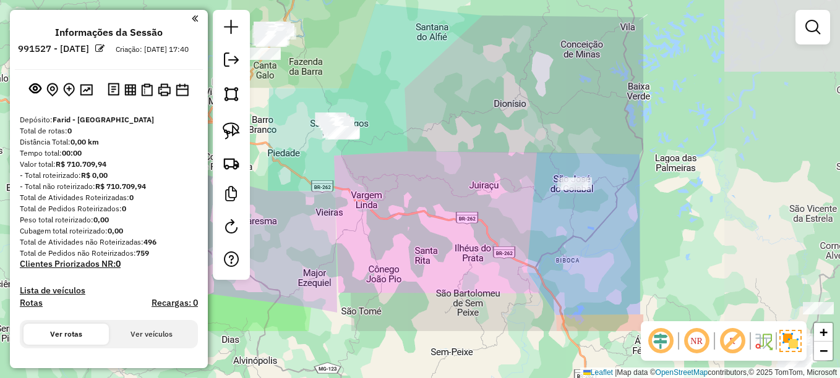
drag, startPoint x: 720, startPoint y: 229, endPoint x: 439, endPoint y: 145, distance: 293.2
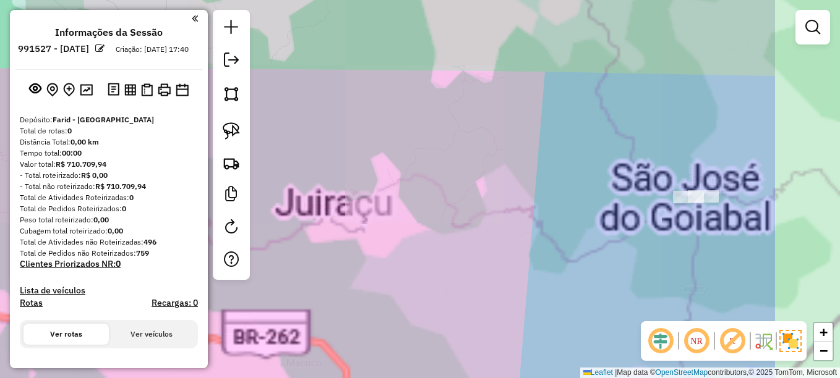
drag, startPoint x: 676, startPoint y: 199, endPoint x: 396, endPoint y: 140, distance: 286.3
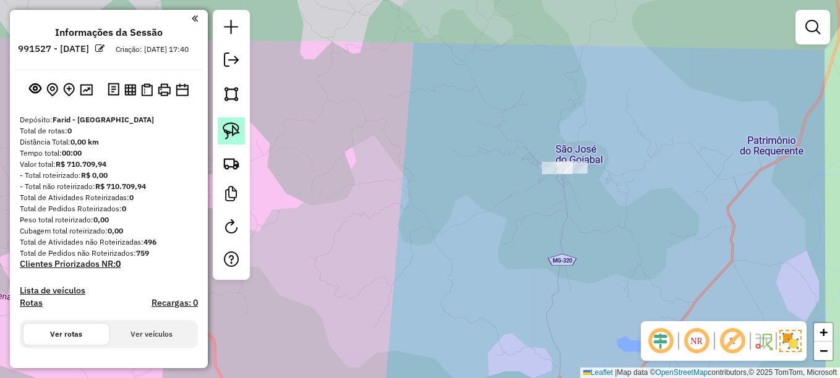
click at [238, 129] on img at bounding box center [231, 130] width 17 height 17
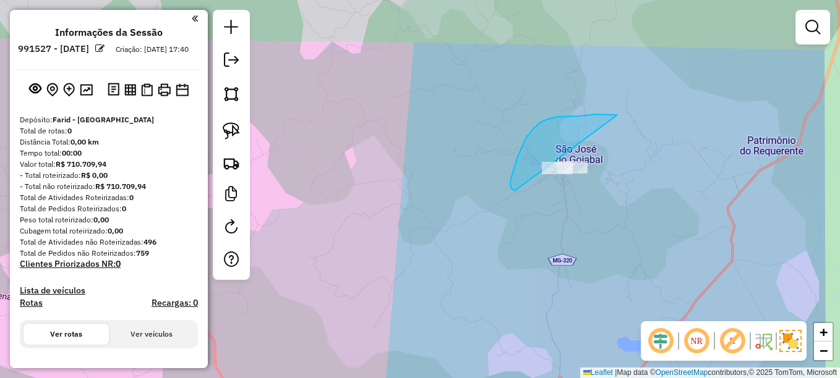
drag, startPoint x: 617, startPoint y: 115, endPoint x: 625, endPoint y: 202, distance: 87.6
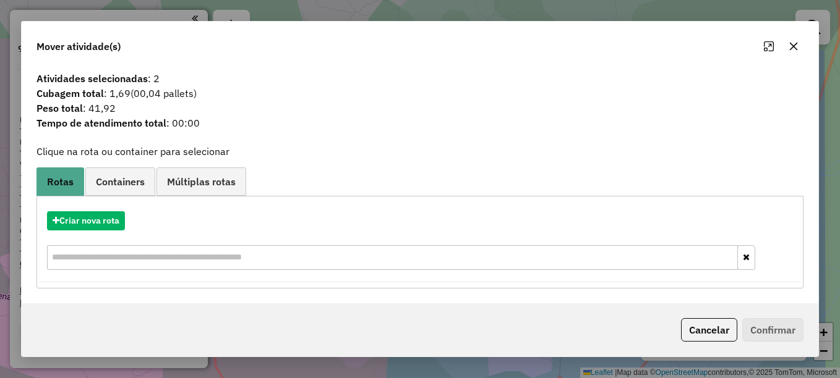
click at [797, 58] on div "Mover atividade(s)" at bounding box center [420, 44] width 796 height 45
click at [792, 44] on icon "button" at bounding box center [793, 46] width 10 height 10
